Goal: Check status

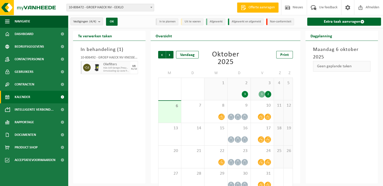
drag, startPoint x: 140, startPoint y: 113, endPoint x: 134, endPoint y: 100, distance: 15.2
click at [140, 113] on div "In behandeling ( 1 ) 10-806492 - GROEP HAECK NV KNESSELARE - AALTER Oliefilters…" at bounding box center [109, 112] width 72 height 142
click at [136, 94] on div "In behandeling ( 1 ) 10-806492 - GROEP HAECK NV KNESSELARE - AALTER Oliefilters…" at bounding box center [109, 112] width 72 height 142
click at [213, 110] on div "8" at bounding box center [215, 111] width 23 height 22
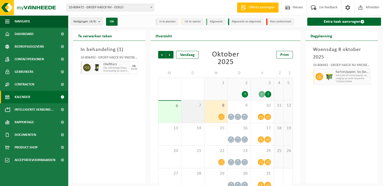
click at [193, 109] on div "7" at bounding box center [192, 111] width 23 height 22
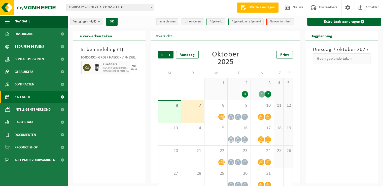
click at [144, 105] on div "In behandeling ( 1 ) 10-806492 - GROEP HAECK NV KNESSELARE - AALTER Oliefilters…" at bounding box center [109, 112] width 72 height 142
click at [151, 108] on div "Vorige Volgende Vandaag [DATE] Print M D W D V Z Z 29 30 1 2 3 3 1 2 4 5 6 7 8 …" at bounding box center [225, 112] width 150 height 142
click at [153, 127] on div "Vorige Volgende Vandaag [DATE] Print M D W D V Z Z 29 30 1 2 3 3 1 2 4 5 6 7 8 …" at bounding box center [225, 112] width 150 height 142
click at [124, 123] on div "In behandeling ( 1 ) 10-806492 - GROEP HAECK NV KNESSELARE - AALTER Oliefilters…" at bounding box center [109, 112] width 72 height 142
drag, startPoint x: 122, startPoint y: 141, endPoint x: 133, endPoint y: 128, distance: 16.6
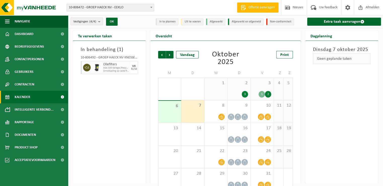
click at [122, 141] on div "In behandeling ( 1 ) 10-806492 - GROEP HAECK NV KNESSELARE - AALTER Oliefilters…" at bounding box center [109, 112] width 72 height 142
drag, startPoint x: 137, startPoint y: 117, endPoint x: 132, endPoint y: 118, distance: 5.7
click at [136, 117] on div "In behandeling ( 1 ) 10-806492 - GROEP HAECK NV KNESSELARE - AALTER Oliefilters…" at bounding box center [109, 112] width 72 height 142
